Goal: Entertainment & Leisure: Consume media (video, audio)

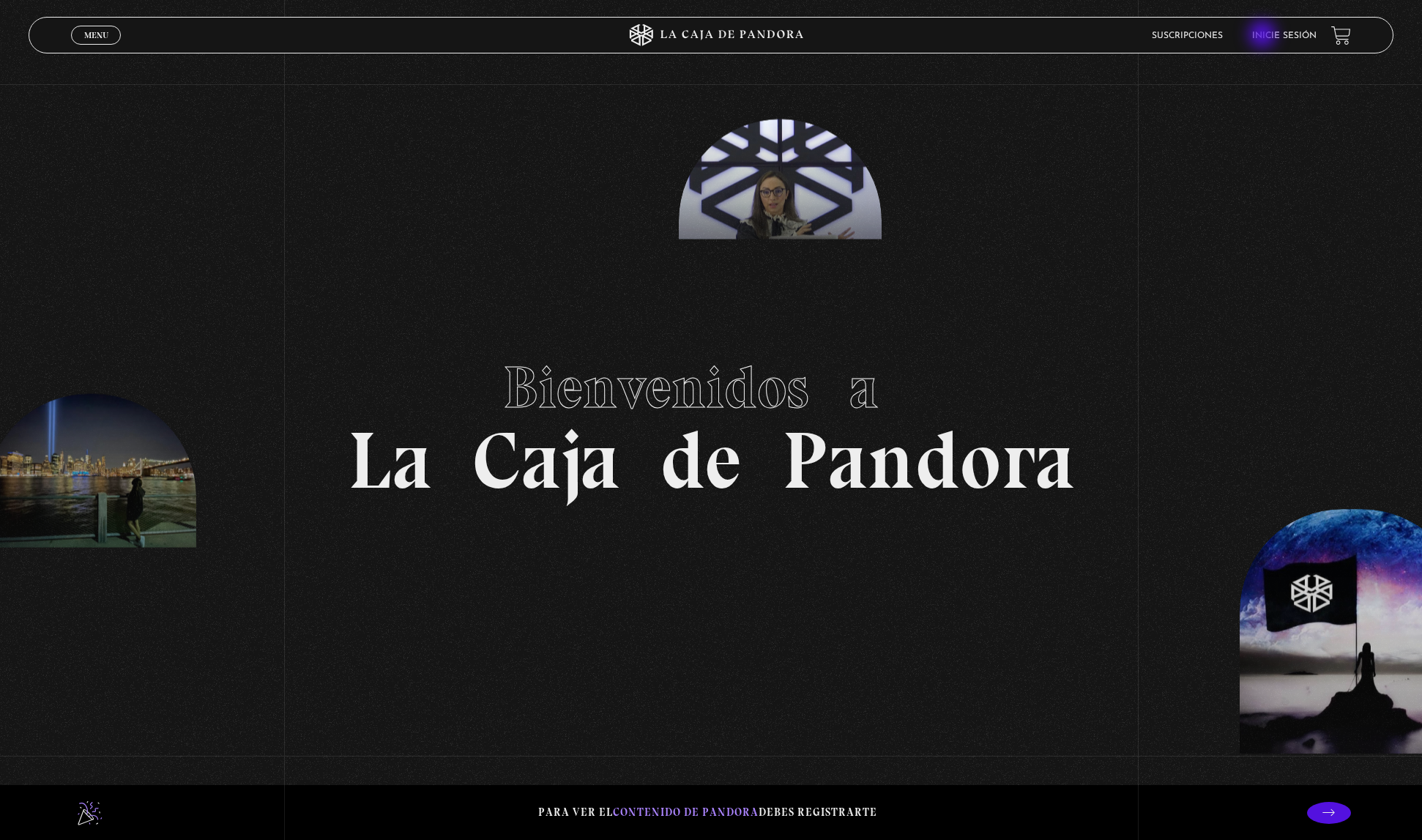
click at [1270, 36] on link "Inicie sesión" at bounding box center [1284, 36] width 64 height 9
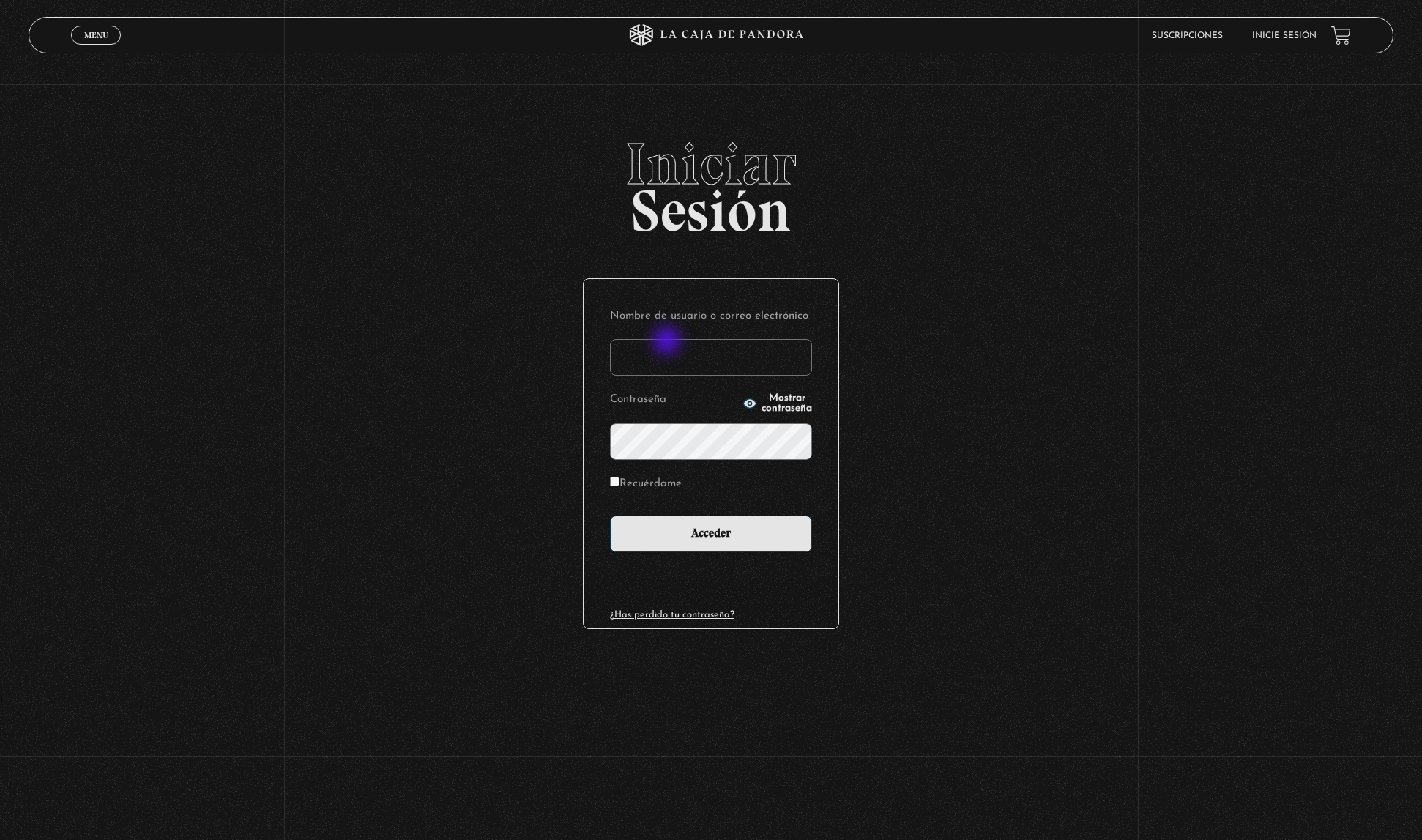
click at [669, 342] on input "Nombre de usuario o correo electrónico" at bounding box center [711, 357] width 202 height 37
type input "marimontero9611@gmail.com"
click at [610, 515] on input "Acceder" at bounding box center [711, 534] width 202 height 37
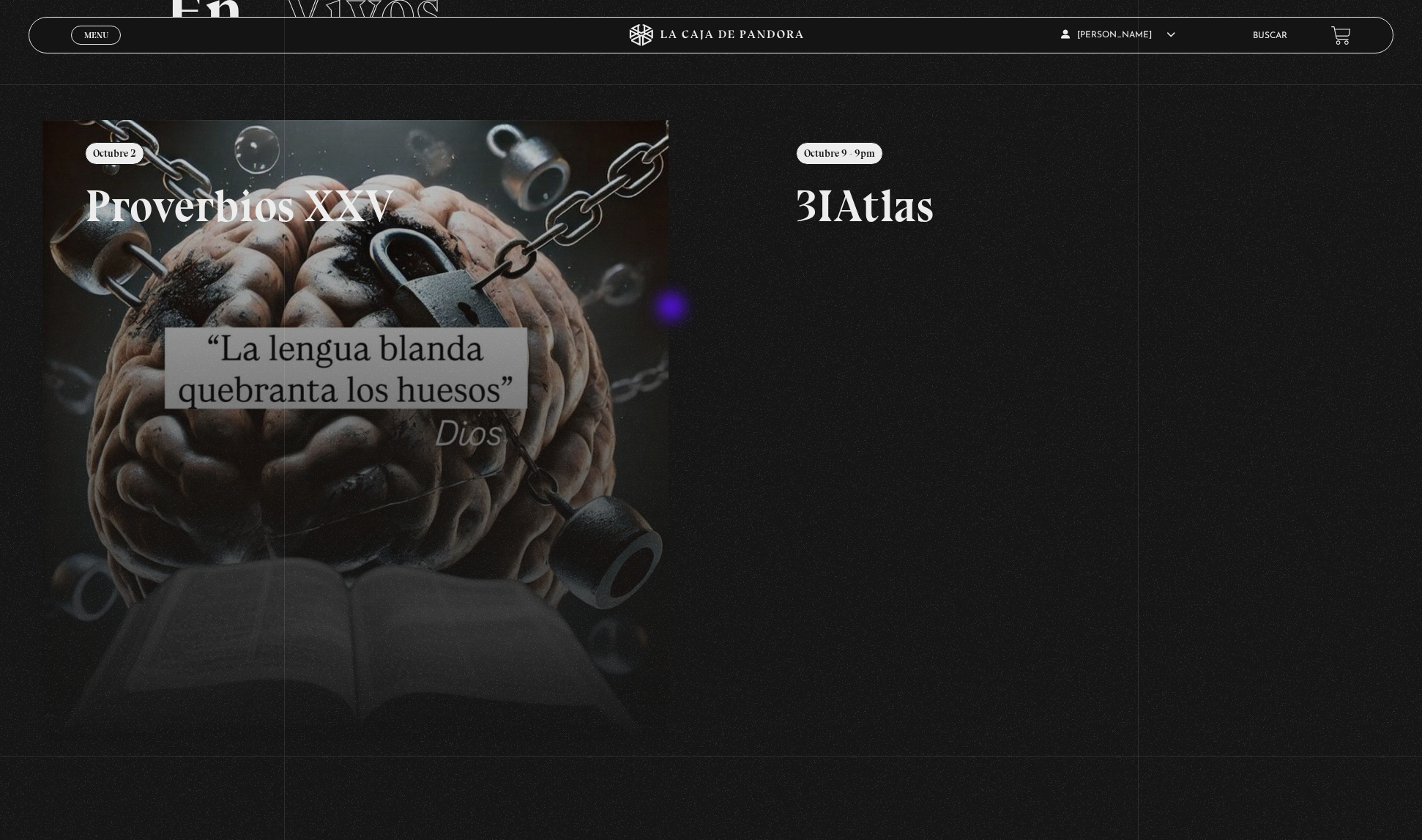
scroll to position [189, 0]
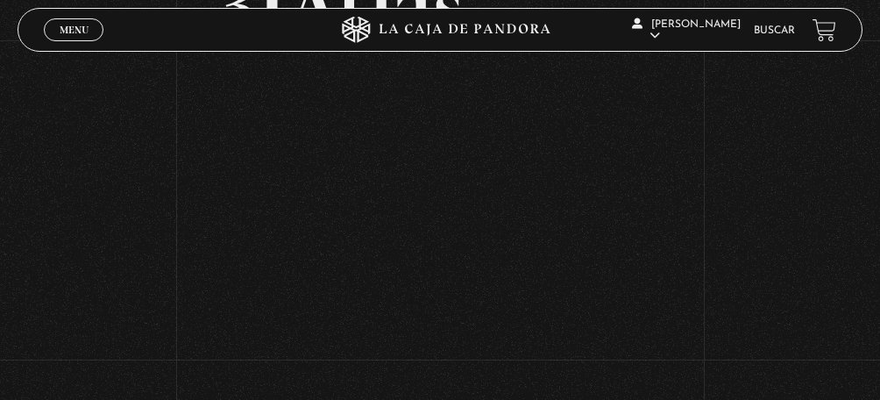
scroll to position [153, 0]
